Goal: Task Accomplishment & Management: Manage account settings

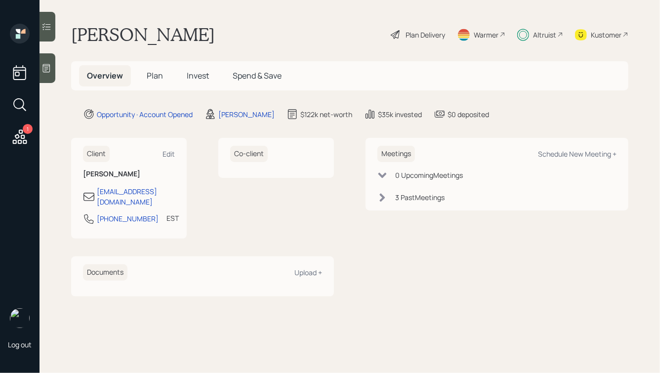
click at [205, 74] on span "Invest" at bounding box center [198, 75] width 22 height 11
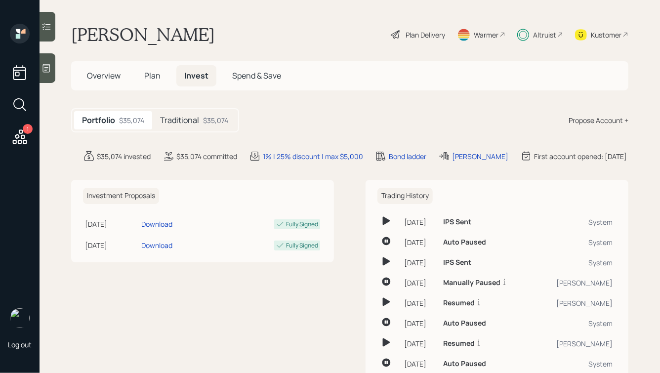
click at [173, 121] on h5 "Traditional" at bounding box center [179, 120] width 39 height 9
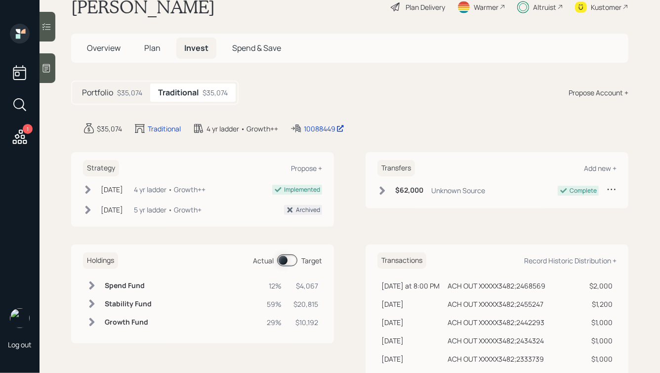
scroll to position [31, 0]
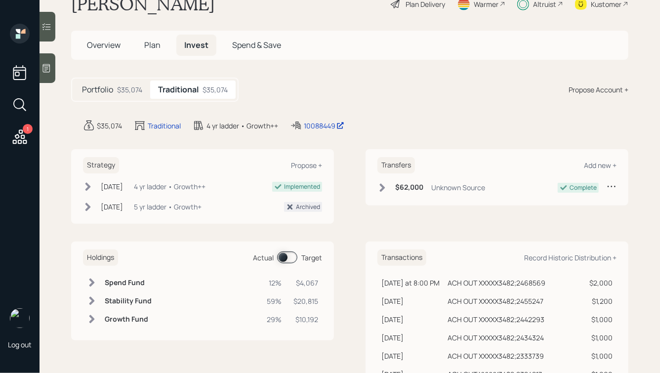
click at [148, 40] on span "Plan" at bounding box center [152, 45] width 16 height 11
